Goal: Contribute content

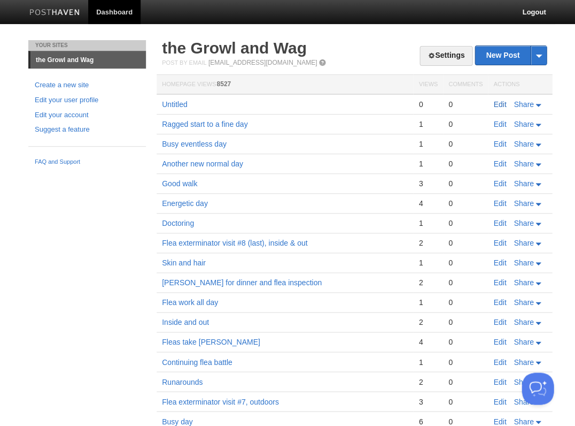
click at [498, 101] on link "Edit" at bounding box center [500, 104] width 13 height 9
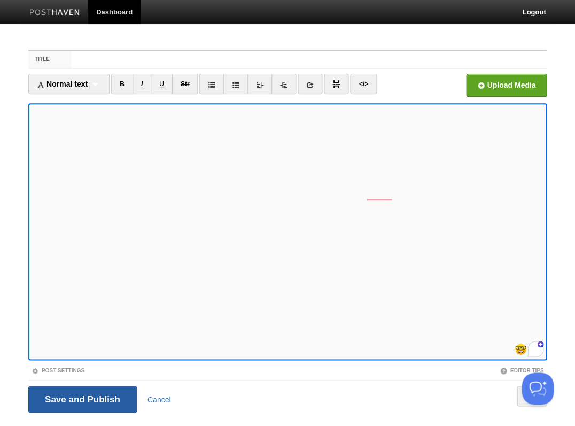
click at [81, 398] on input "Save and Publish" at bounding box center [82, 399] width 109 height 27
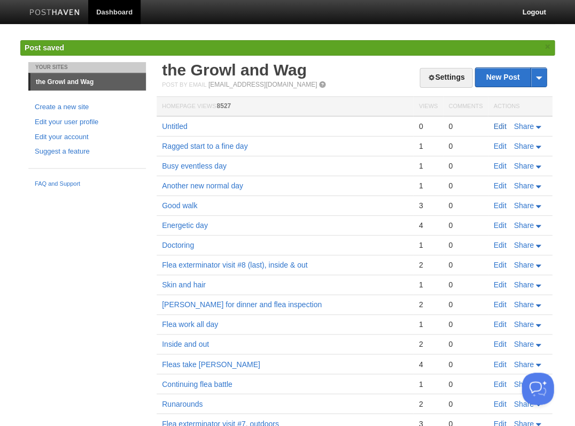
click at [497, 124] on link "Edit" at bounding box center [500, 126] width 13 height 9
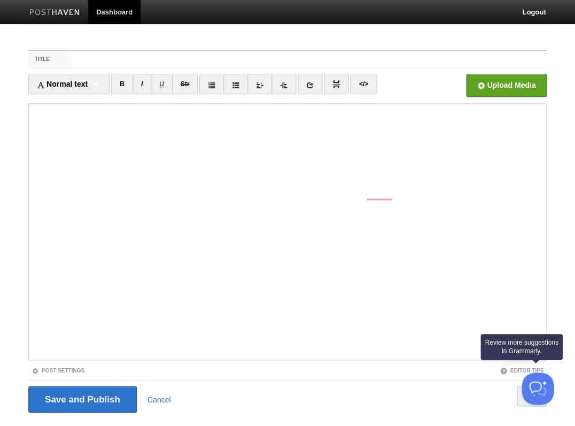
click at [536, 369] on html "Dashboard Logout Post saved × Post saved × Your Sites the Growl and Wag Create …" at bounding box center [287, 226] width 575 height 452
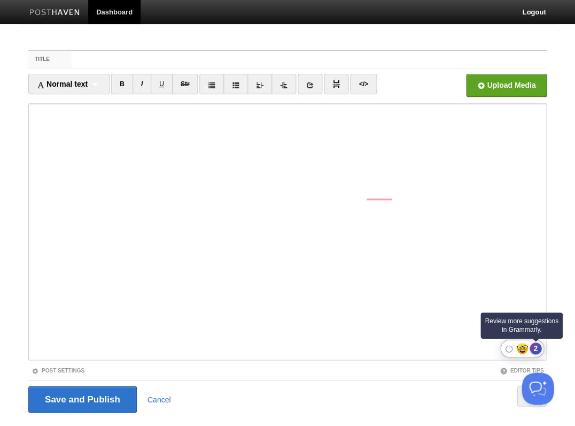
click at [535, 347] on div "2" at bounding box center [536, 348] width 12 height 12
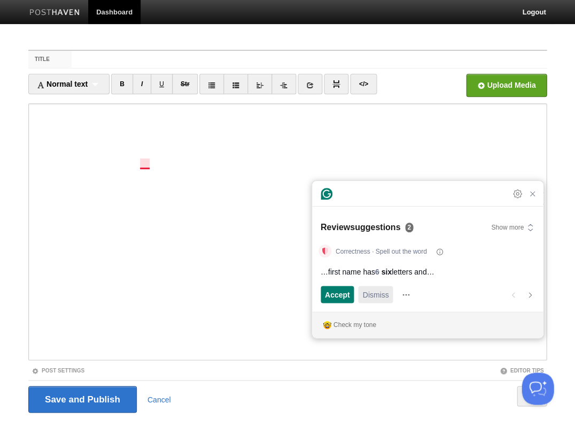
click at [382, 296] on span "Dismiss" at bounding box center [376, 294] width 26 height 11
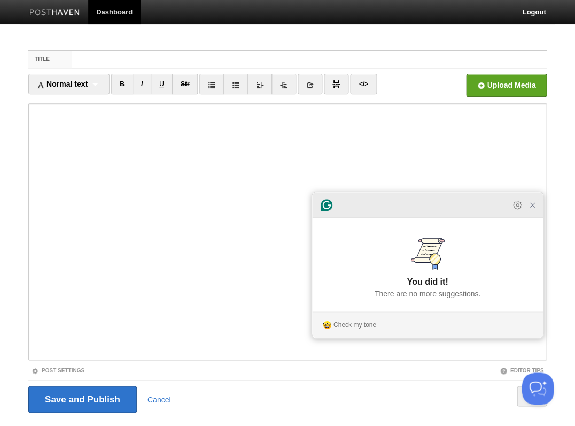
click at [533, 211] on icon "Close Grammarly Assistant" at bounding box center [532, 204] width 13 height 13
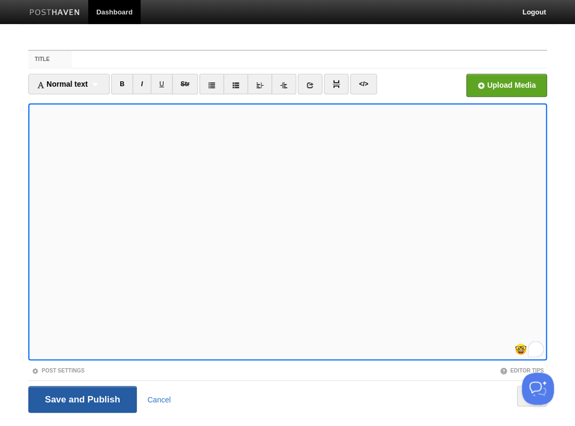
click at [81, 398] on input "Save and Publish" at bounding box center [82, 399] width 109 height 27
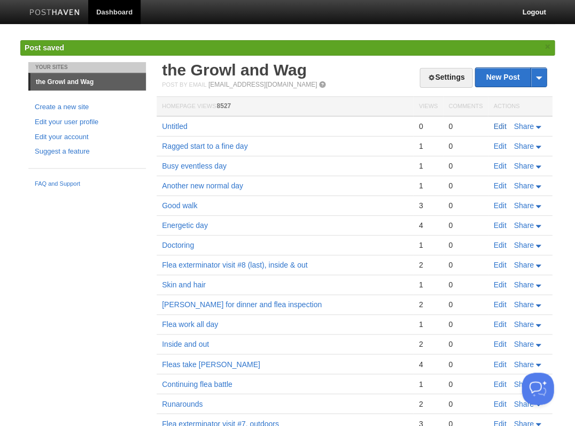
click at [501, 124] on link "Edit" at bounding box center [500, 126] width 13 height 9
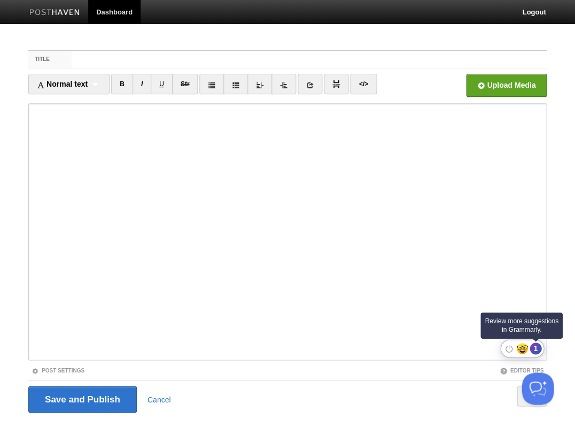
click at [540, 347] on div "1" at bounding box center [536, 348] width 12 height 12
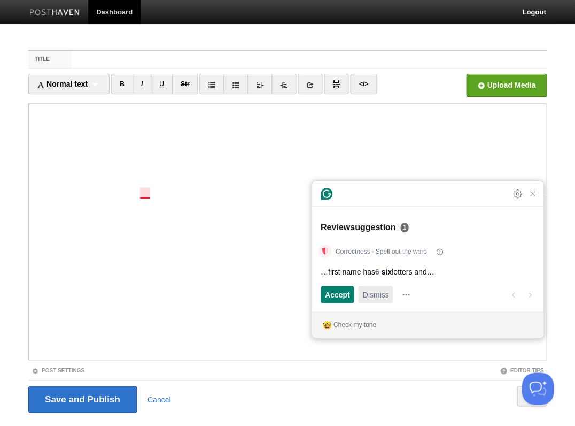
click at [371, 295] on span "Dismiss" at bounding box center [376, 294] width 26 height 11
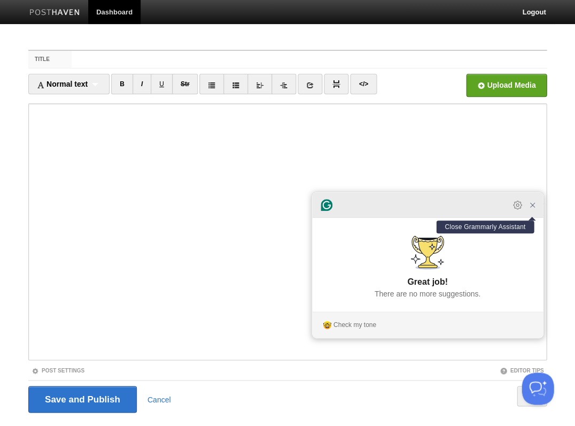
click at [531, 209] on icon "Close Grammarly Assistant" at bounding box center [532, 205] width 9 height 9
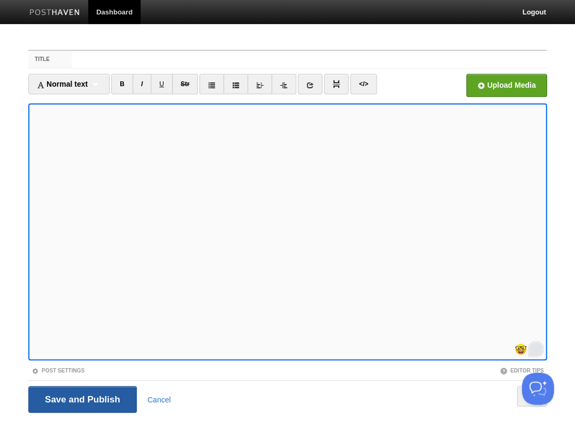
click at [81, 398] on input "Save and Publish" at bounding box center [82, 399] width 109 height 27
